Goal: Task Accomplishment & Management: Manage account settings

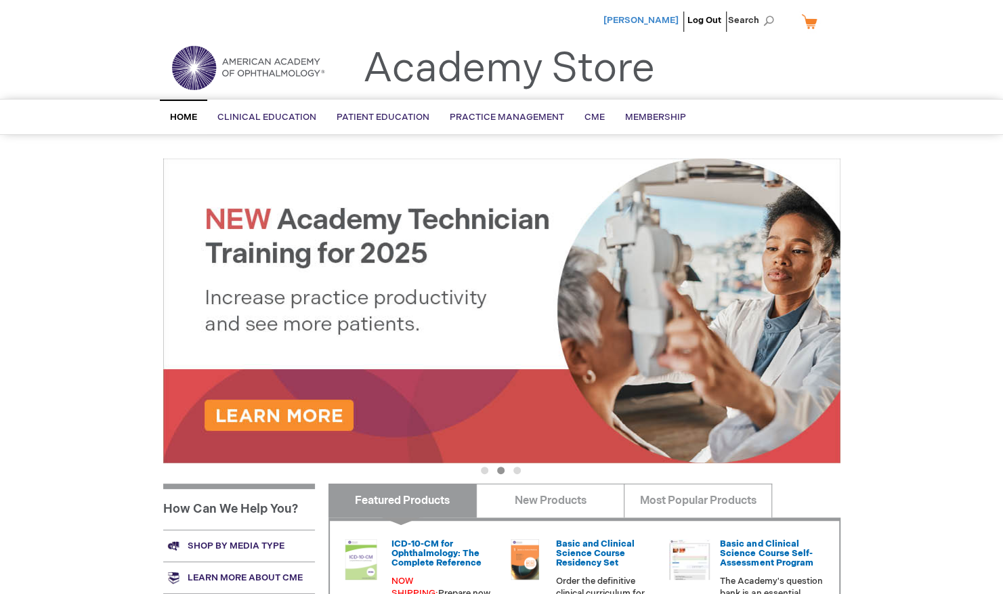
click at [662, 23] on span "[PERSON_NAME]" at bounding box center [640, 20] width 75 height 11
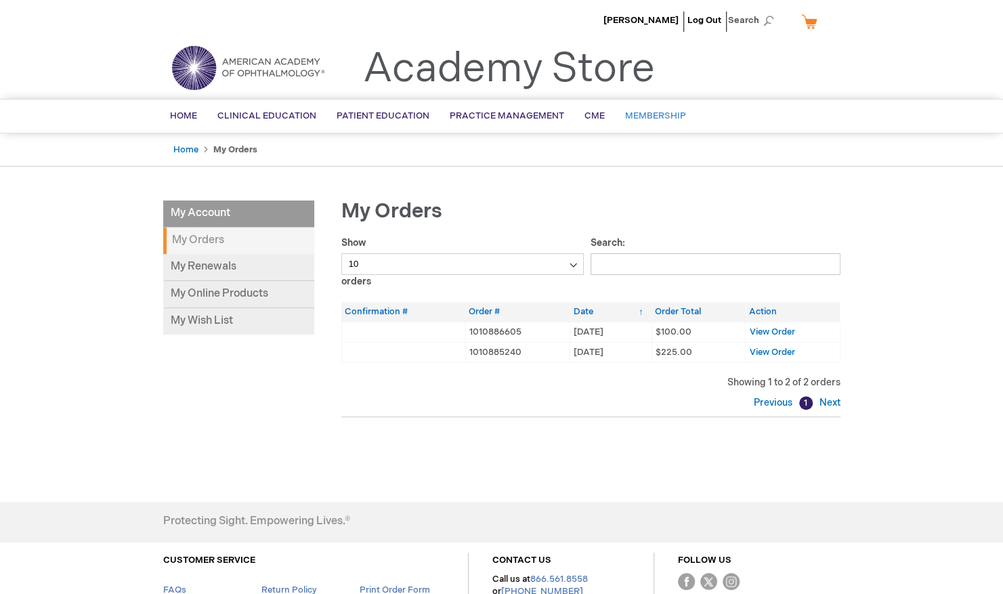
click at [645, 112] on span "Membership" at bounding box center [655, 115] width 61 height 11
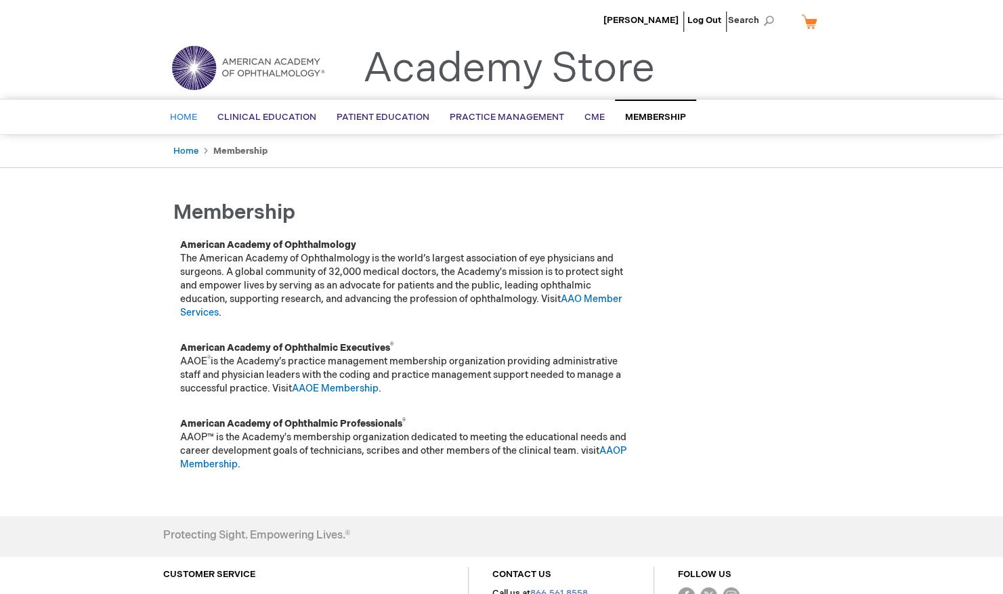
click at [188, 122] on span "Home" at bounding box center [183, 117] width 27 height 11
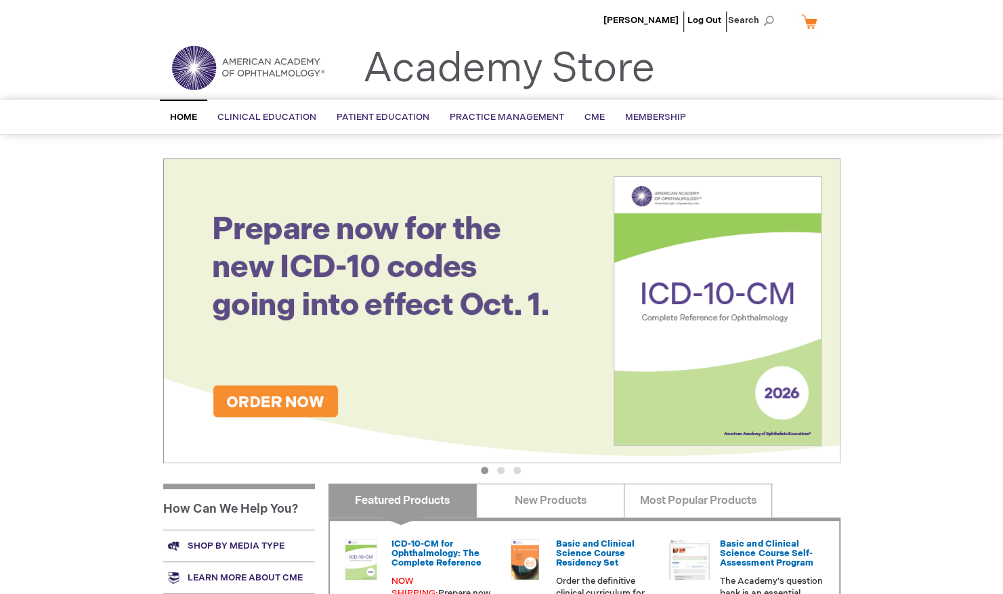
click at [252, 73] on img at bounding box center [248, 67] width 163 height 49
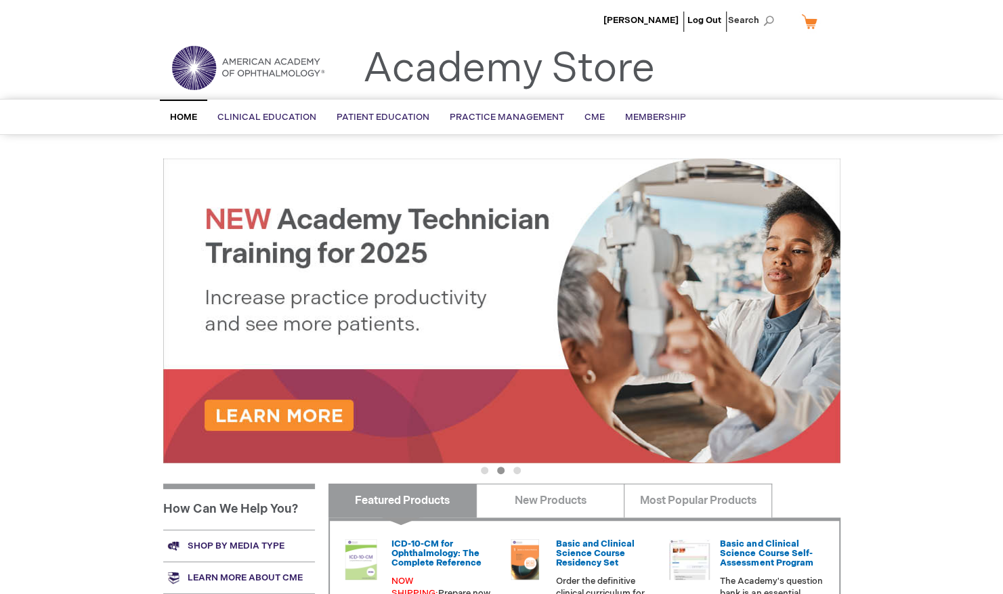
click at [291, 72] on img at bounding box center [248, 67] width 163 height 49
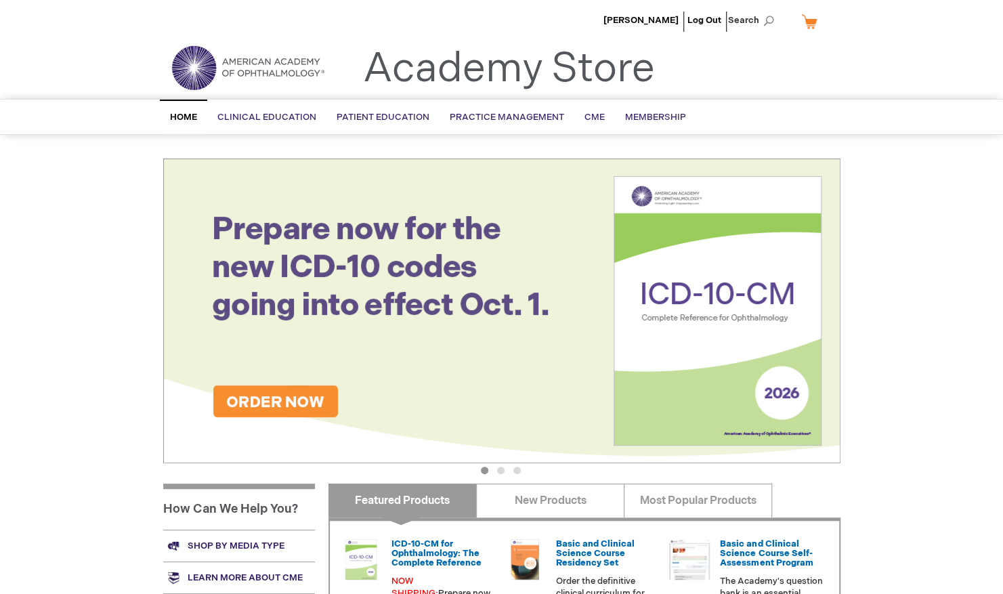
click at [816, 26] on link "My Cart" at bounding box center [814, 21] width 33 height 24
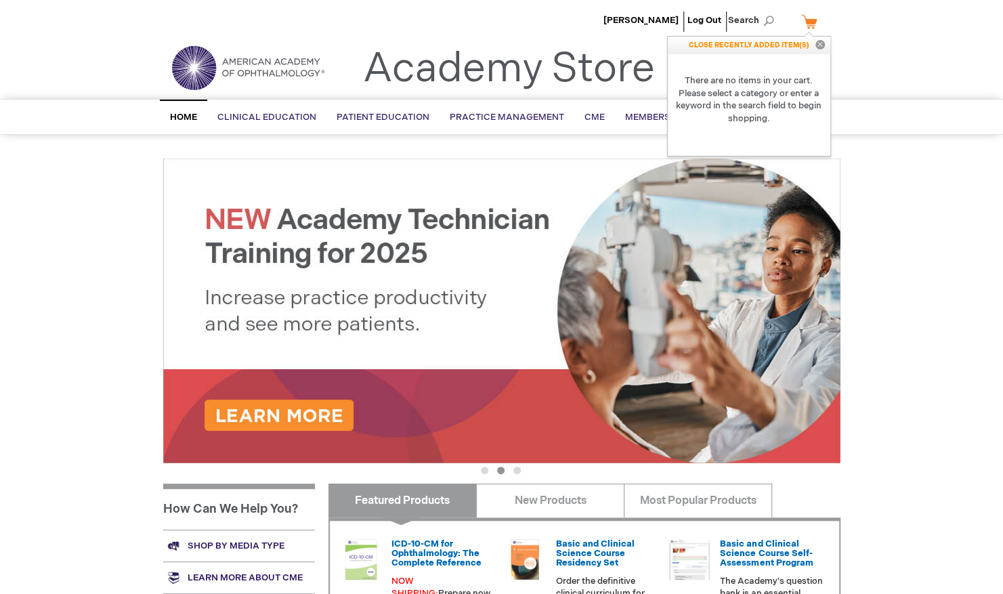
click at [811, 24] on link "My Cart" at bounding box center [814, 21] width 33 height 24
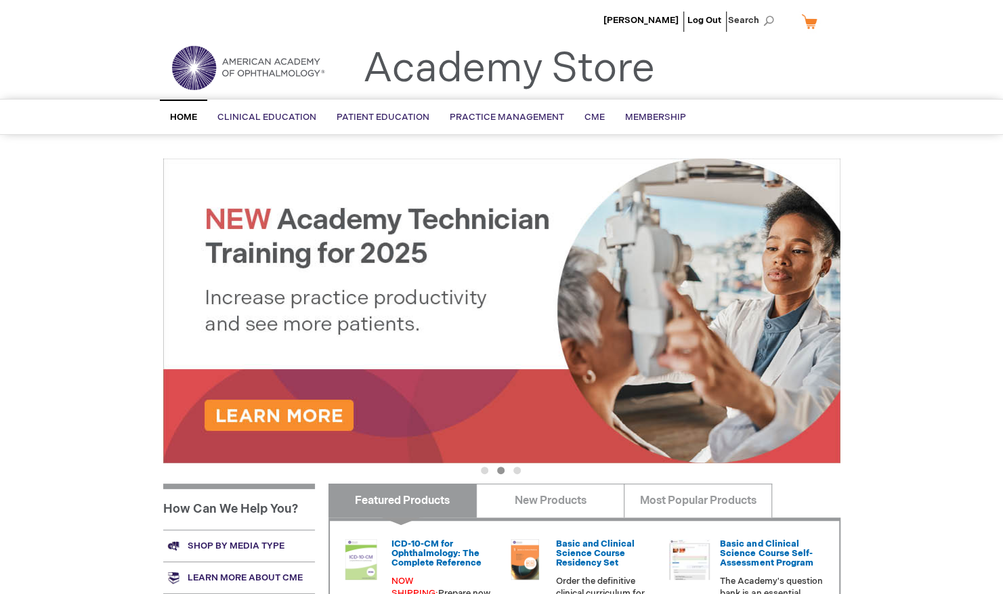
click at [811, 24] on link "My Cart" at bounding box center [814, 21] width 33 height 24
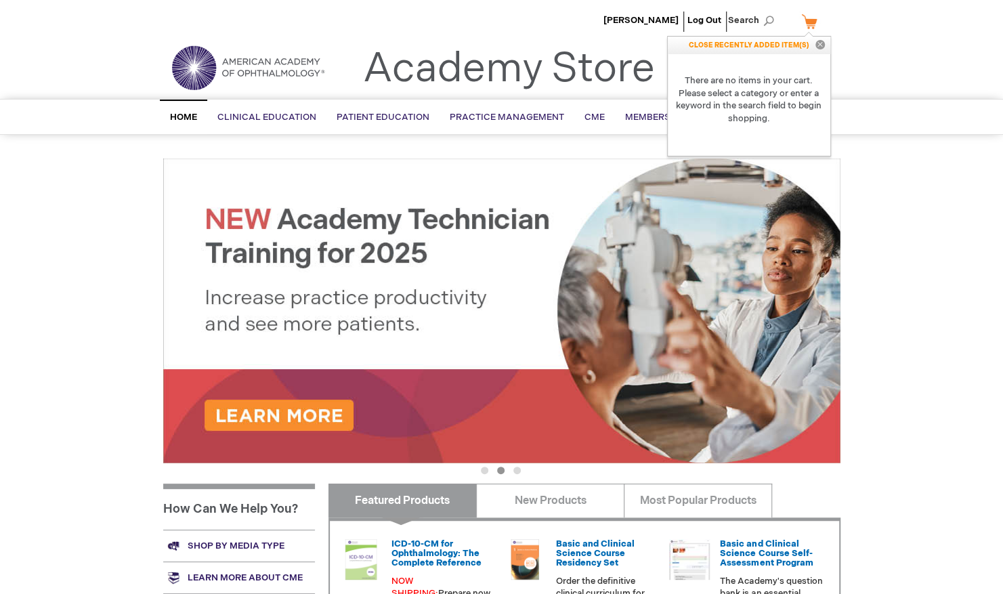
click at [811, 24] on link "My Cart" at bounding box center [814, 21] width 33 height 24
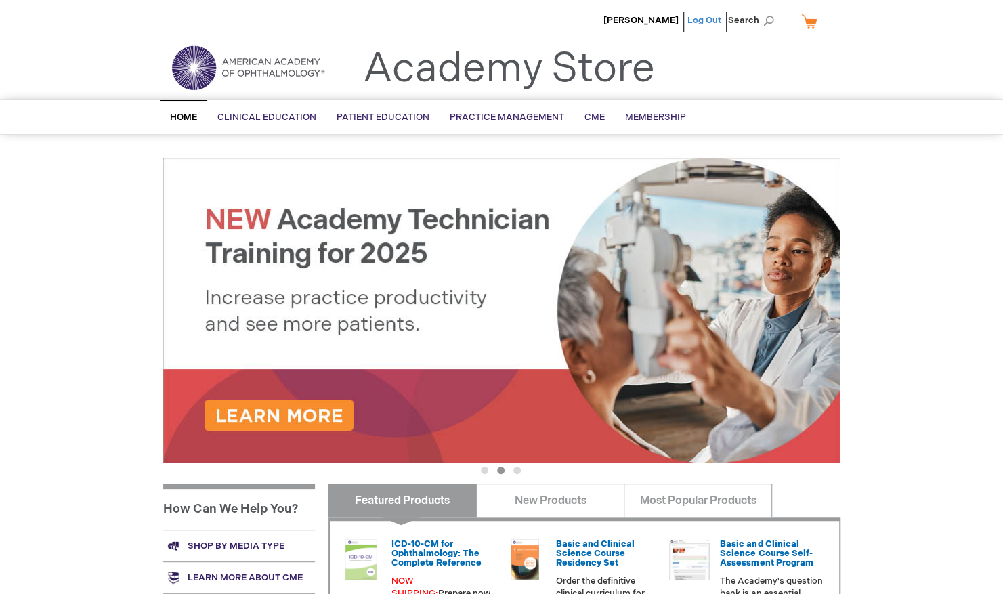
click at [712, 21] on link "Log Out" at bounding box center [704, 20] width 34 height 11
